Goal: Task Accomplishment & Management: Use online tool/utility

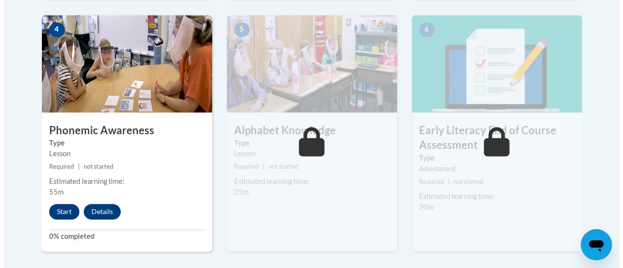
scroll to position [581, 0]
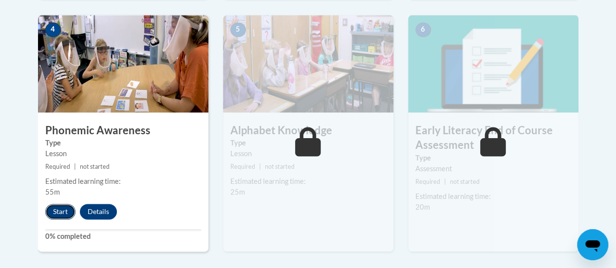
click at [62, 206] on button "Start" at bounding box center [60, 212] width 30 height 16
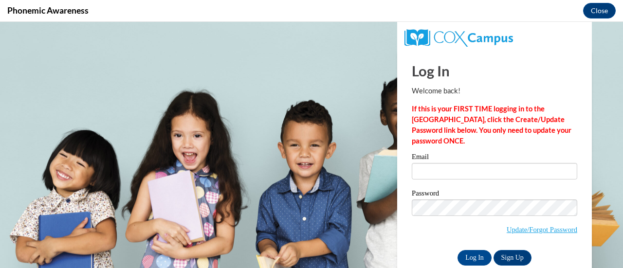
scroll to position [0, 0]
click at [445, 171] on input "Email" at bounding box center [495, 171] width 166 height 17
type input "[PERSON_NAME][EMAIL_ADDRESS][DOMAIN_NAME]"
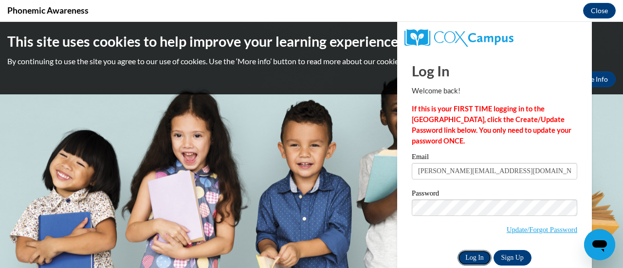
click at [474, 256] on input "Log In" at bounding box center [475, 258] width 34 height 16
